Goal: Task Accomplishment & Management: Manage account settings

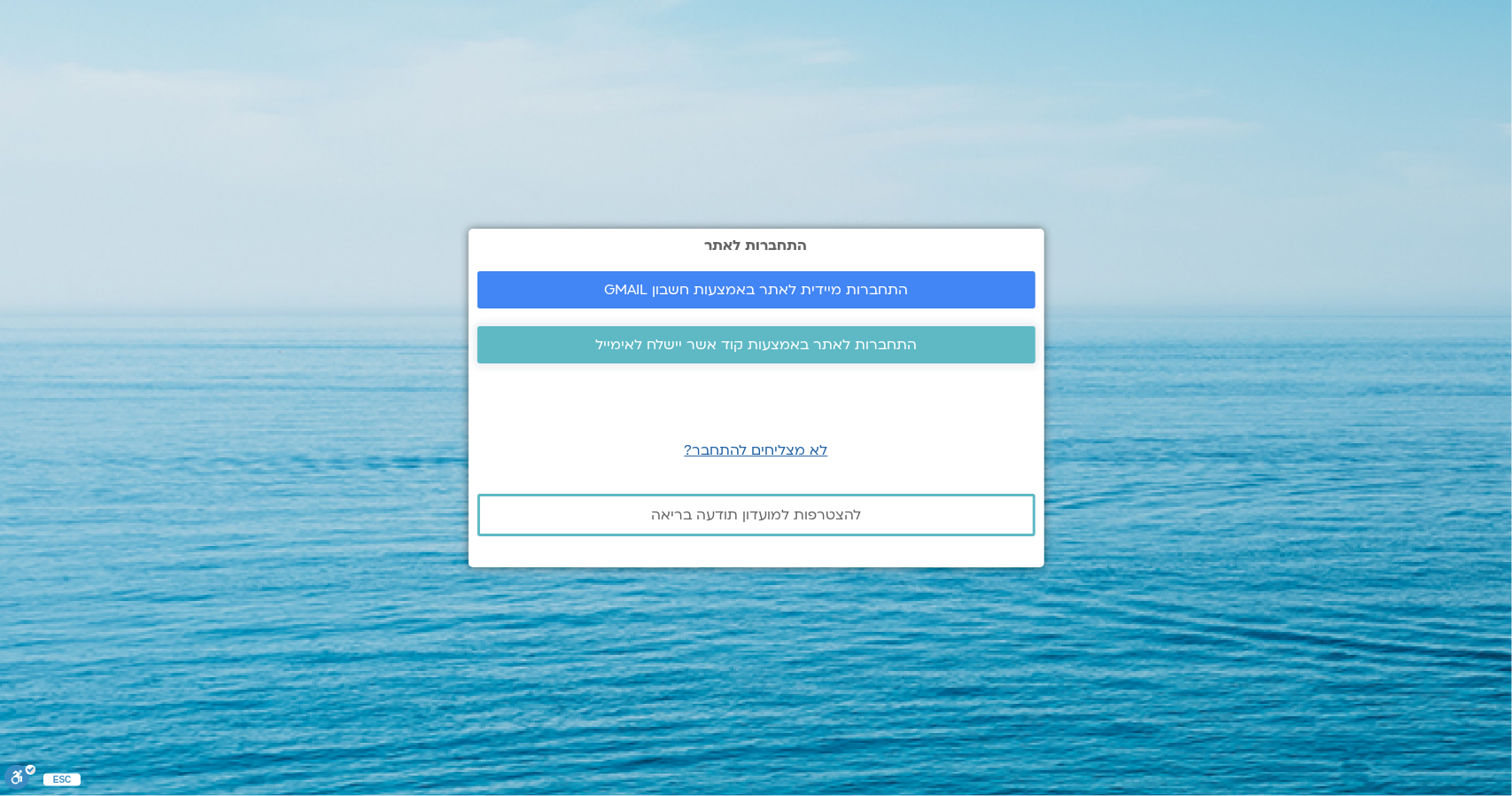
click at [744, 352] on span "התחברות לאתר באמצעות קוד אשר יישלח לאימייל" at bounding box center [756, 344] width 321 height 16
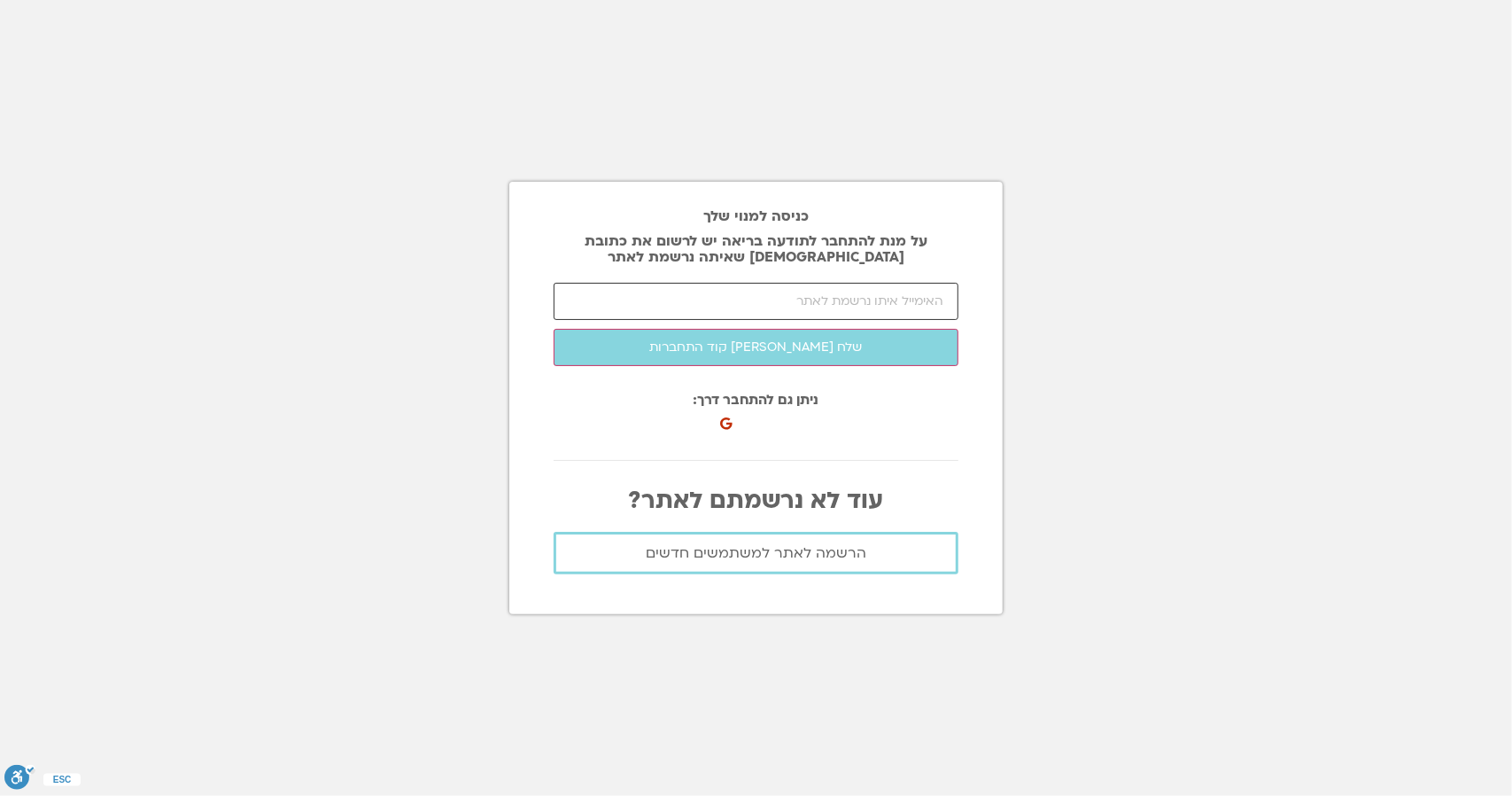
click at [774, 299] on input "email" at bounding box center [756, 301] width 404 height 37
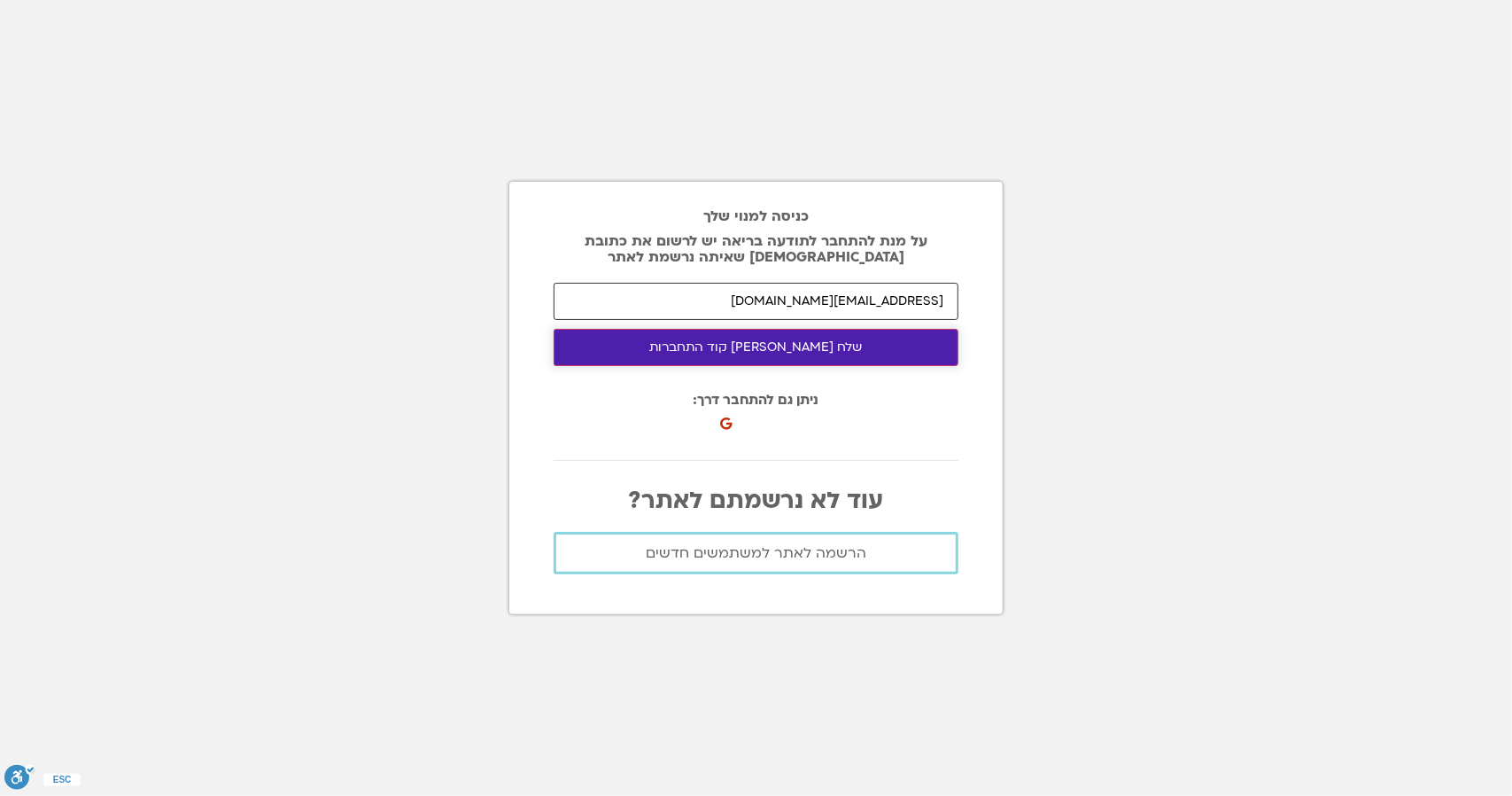
type input "jivan@jvn.co.il"
click at [763, 351] on button "שלח לי קוד התחברות" at bounding box center [756, 348] width 404 height 37
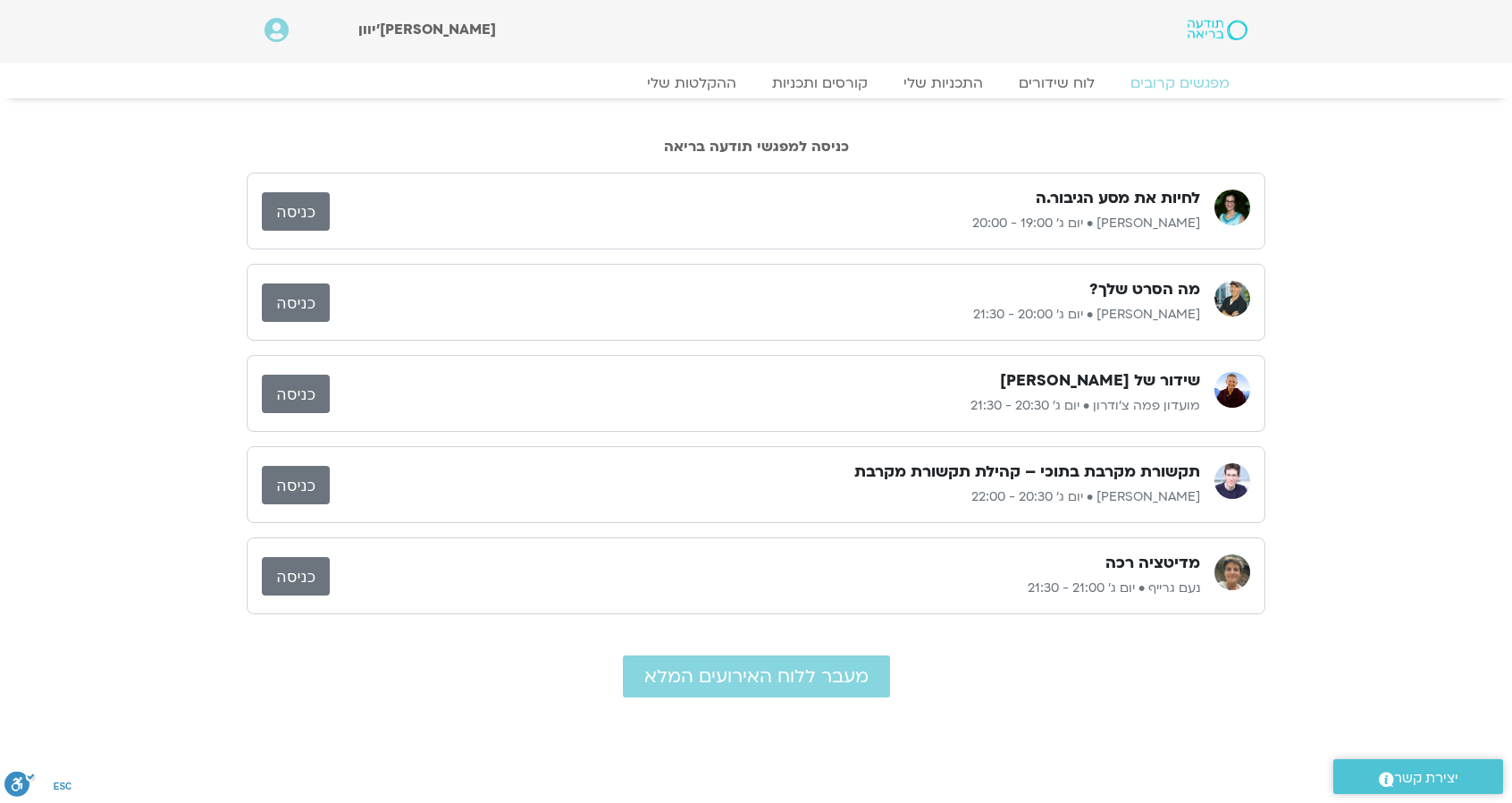
click at [307, 295] on link "כניסה" at bounding box center [296, 302] width 68 height 39
